Goal: Check status: Check status

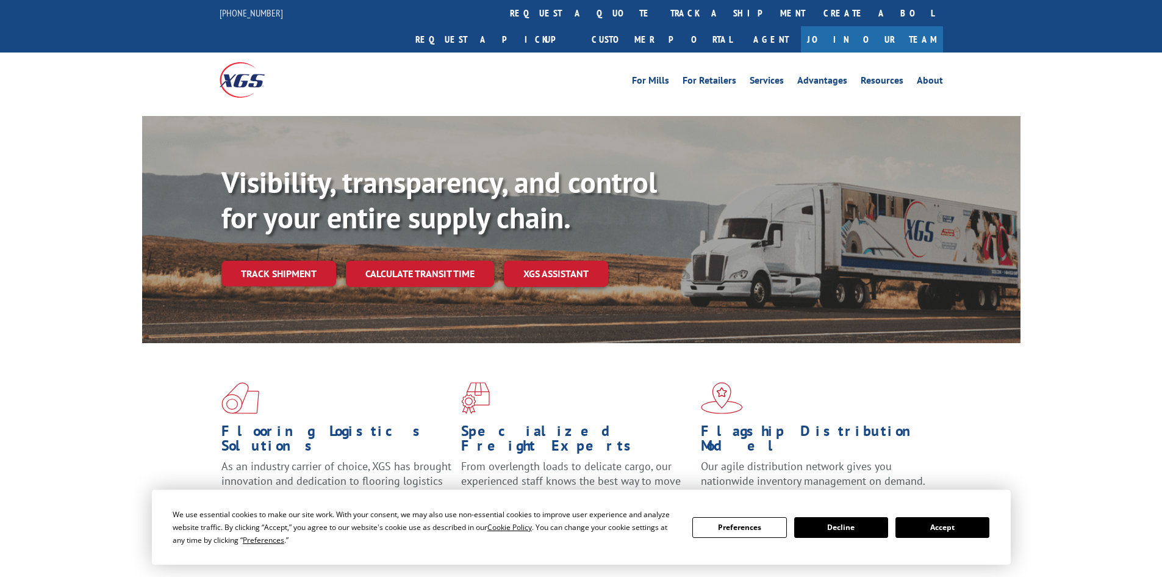
click at [284, 263] on div "Visibility, transparency, and control for your entire supply chain. Track shipm…" at bounding box center [620, 250] width 799 height 170
click at [289, 261] on link "Track shipment" at bounding box center [278, 274] width 115 height 26
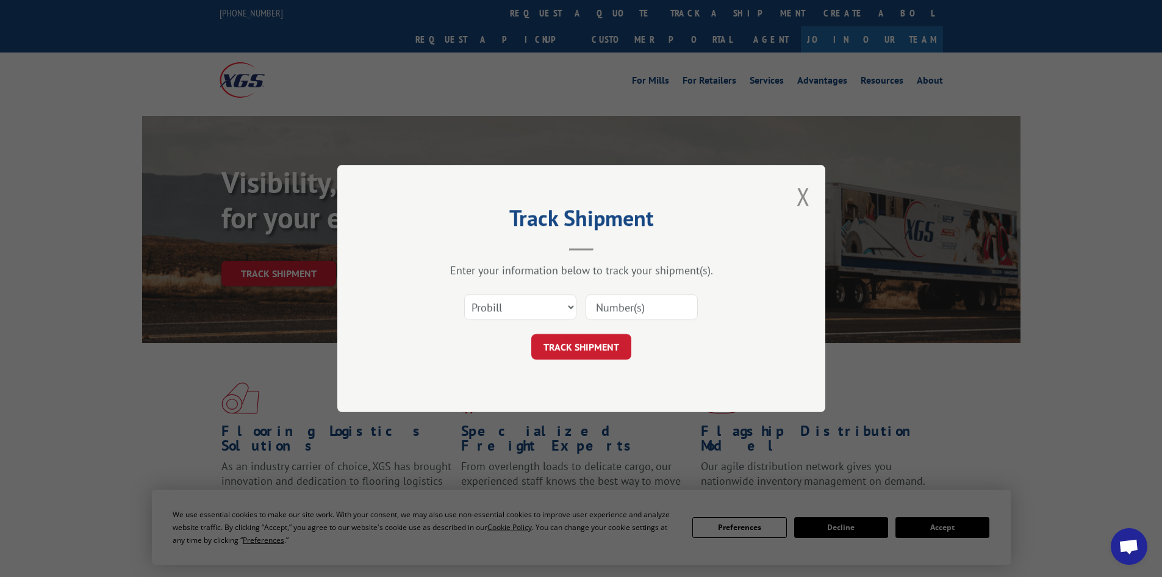
click at [646, 311] on input at bounding box center [642, 307] width 112 height 26
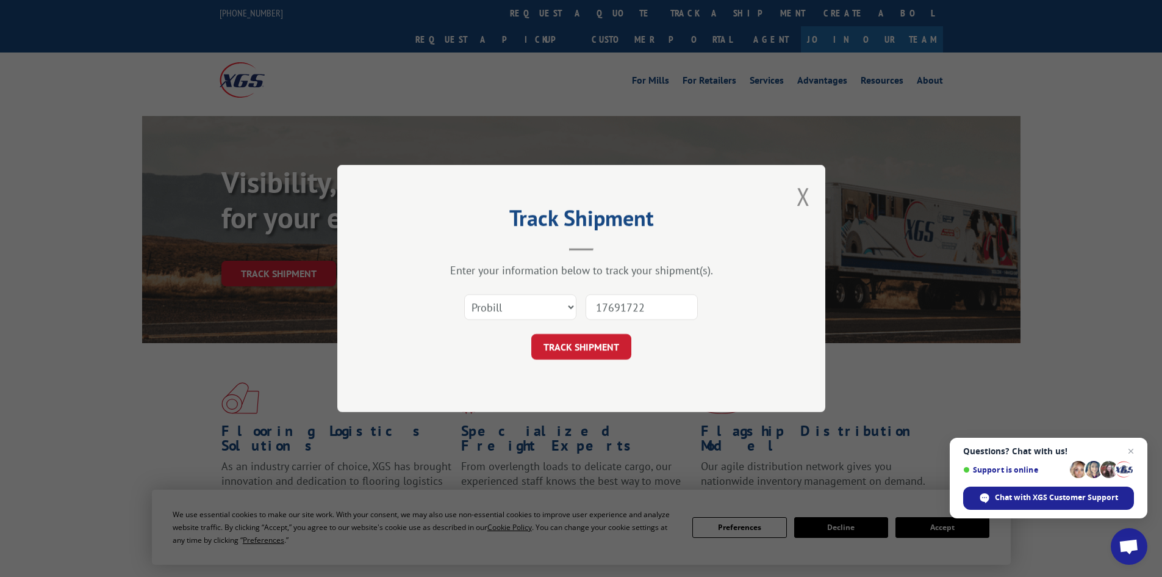
type input "17691722"
click at [531, 334] on button "TRACK SHIPMENT" at bounding box center [581, 347] width 100 height 26
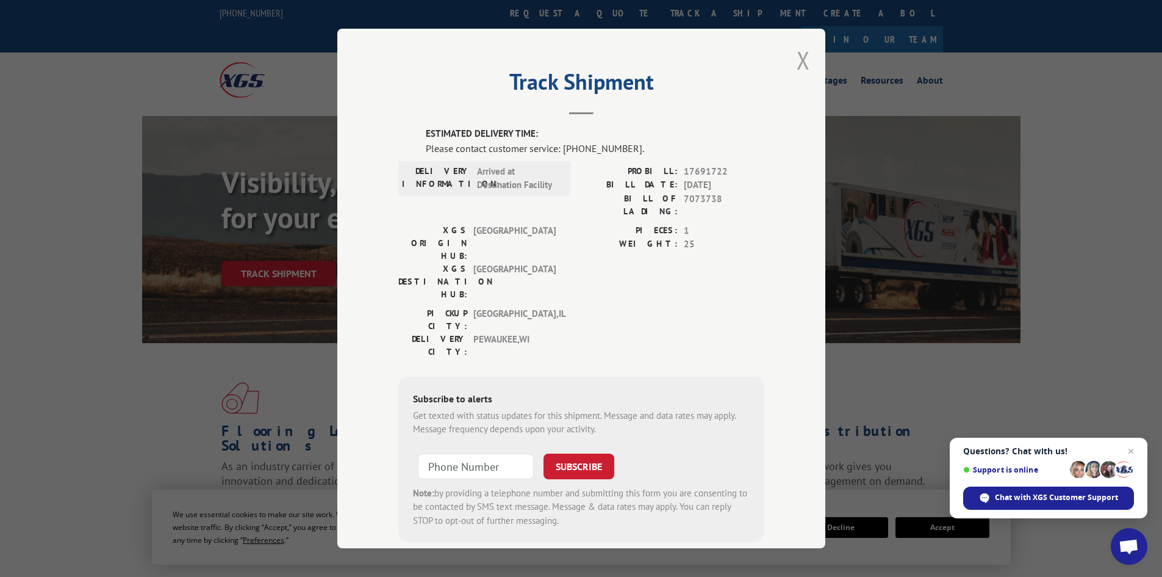
click at [799, 54] on button "Close modal" at bounding box center [803, 60] width 13 height 32
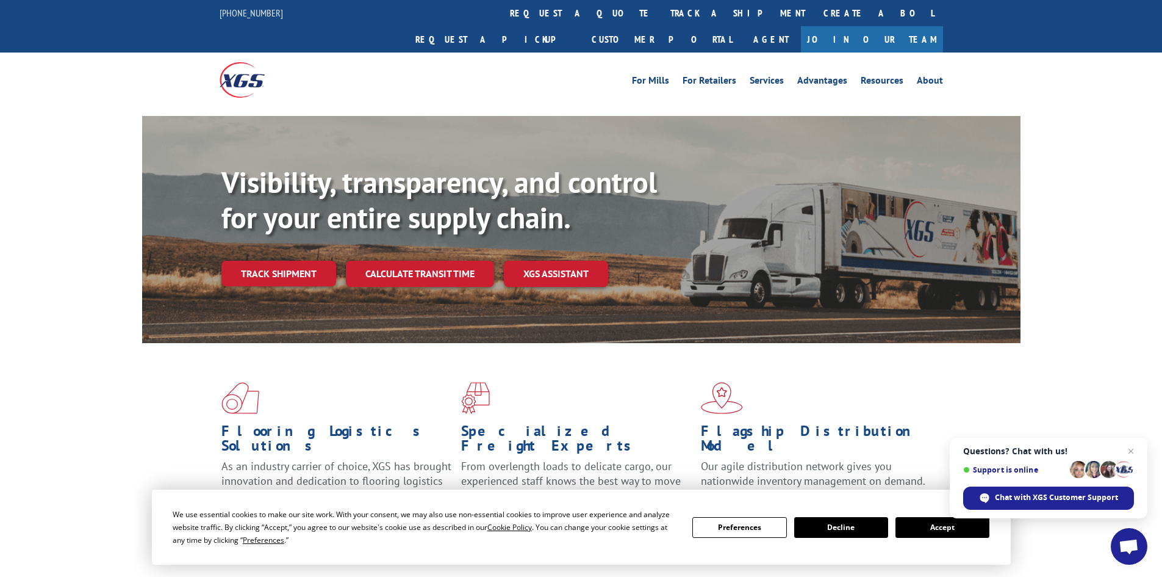
click at [319, 261] on link "Track shipment" at bounding box center [278, 274] width 115 height 26
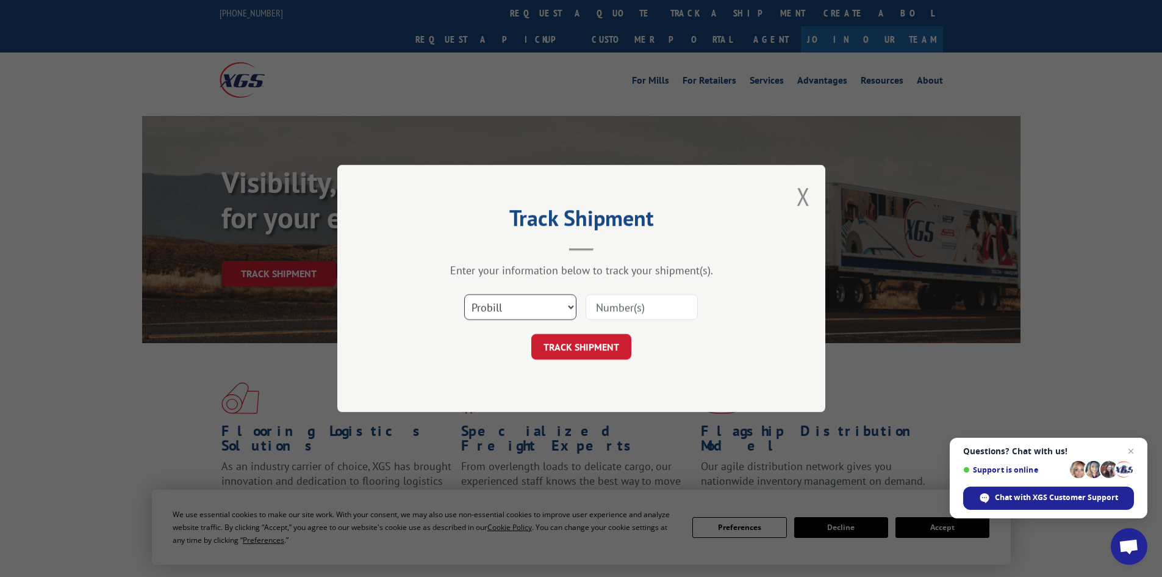
click at [535, 304] on select "Select category... Probill BOL PO" at bounding box center [520, 307] width 112 height 26
select select "bol"
click at [464, 294] on select "Select category... Probill BOL PO" at bounding box center [520, 307] width 112 height 26
click at [657, 308] on input at bounding box center [642, 307] width 112 height 26
type input "7073738"
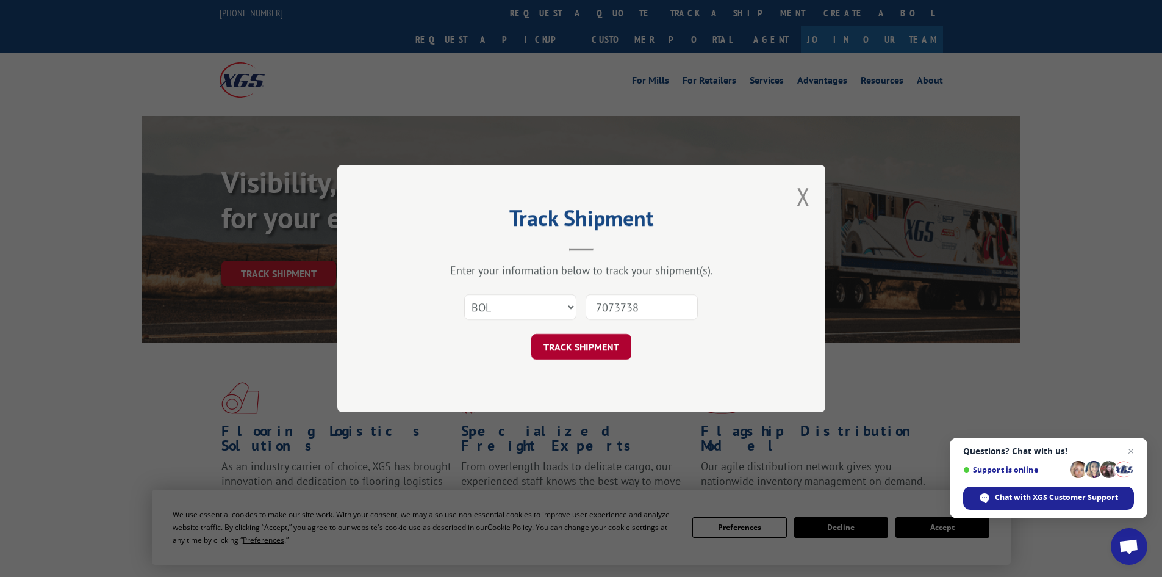
click at [596, 352] on button "TRACK SHIPMENT" at bounding box center [581, 347] width 100 height 26
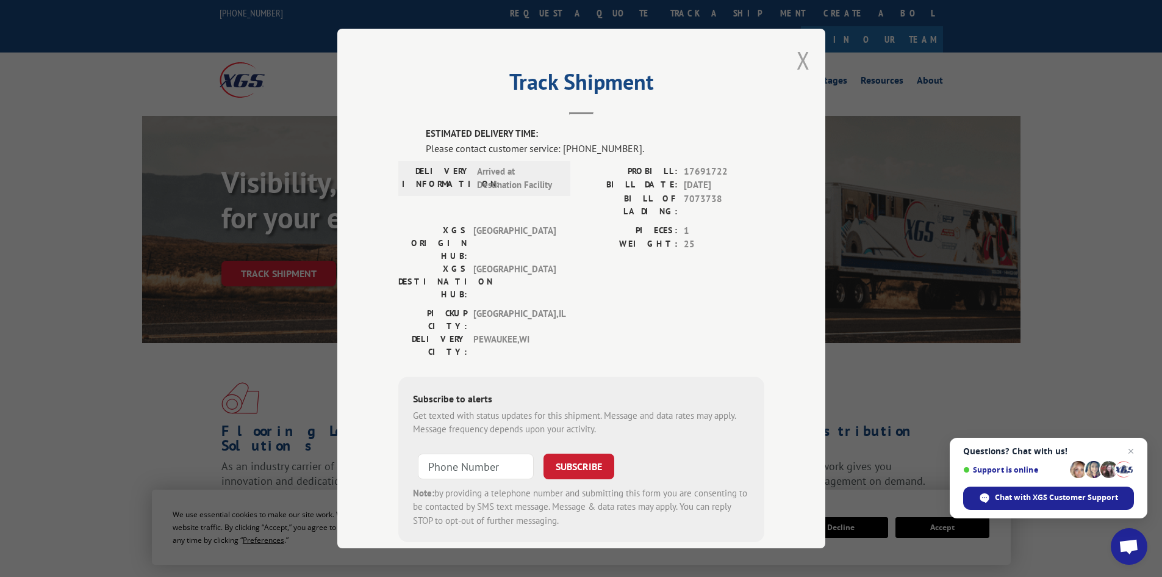
click at [797, 54] on button "Close modal" at bounding box center [803, 60] width 13 height 32
